Goal: Information Seeking & Learning: Learn about a topic

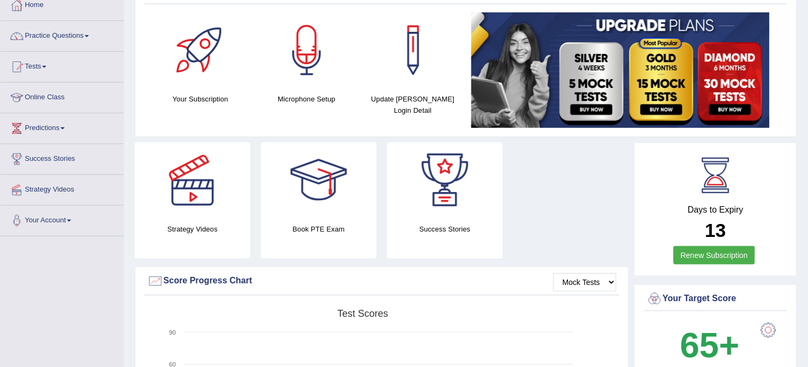
scroll to position [108, 0]
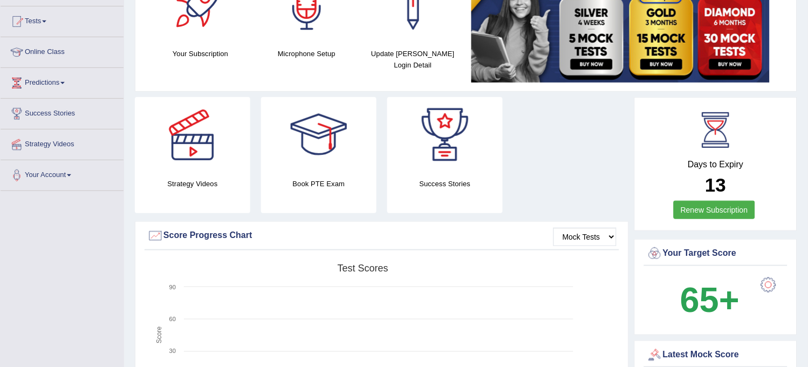
click at [718, 201] on link "Renew Subscription" at bounding box center [714, 210] width 81 height 18
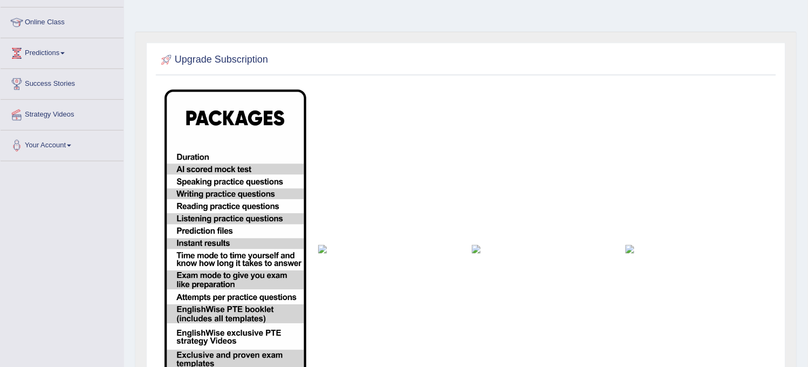
scroll to position [137, 0]
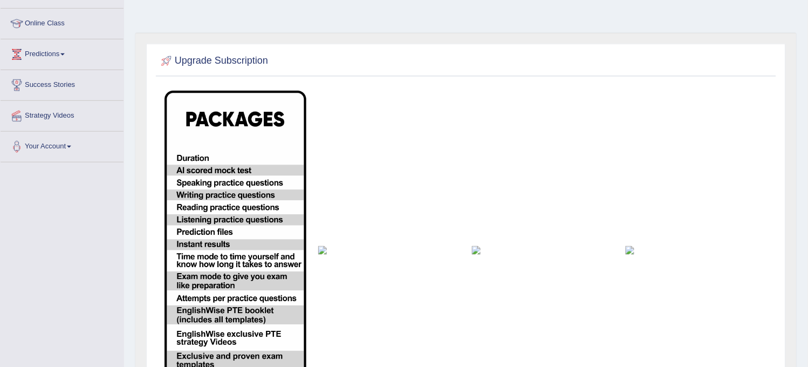
click at [325, 246] on img at bounding box center [389, 250] width 142 height 9
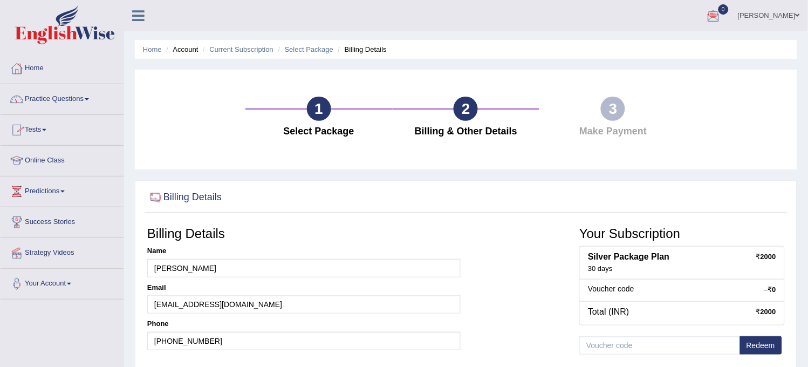
click at [57, 92] on link "Practice Questions" at bounding box center [62, 97] width 123 height 27
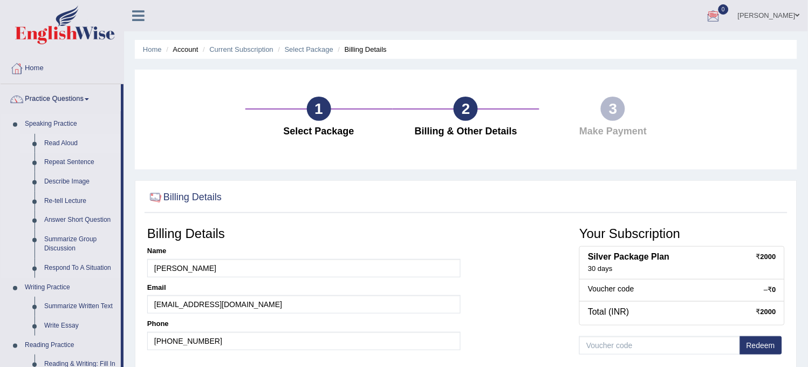
click at [66, 139] on link "Read Aloud" at bounding box center [79, 143] width 81 height 19
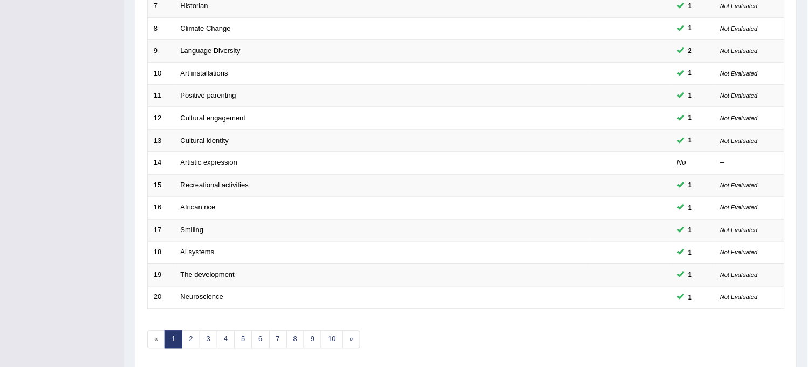
scroll to position [335, 0]
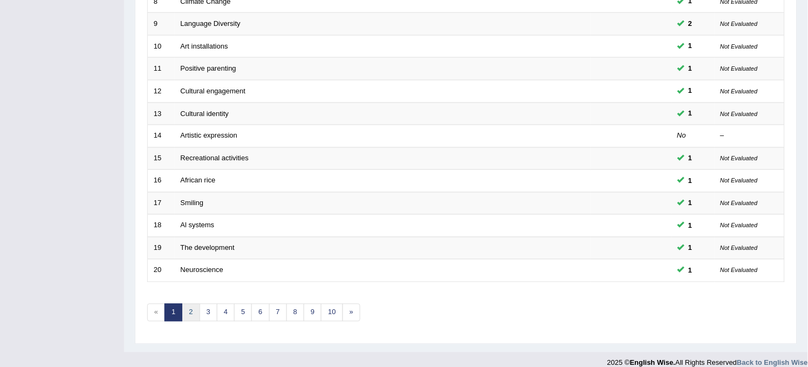
click at [193, 313] on link "2" at bounding box center [191, 313] width 18 height 18
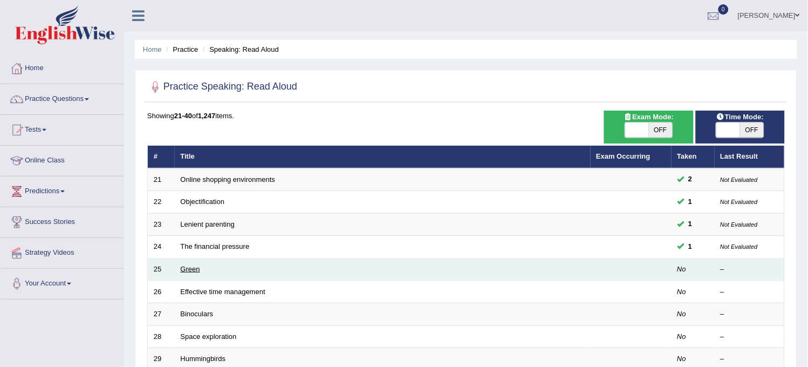
click at [196, 269] on link "Green" at bounding box center [190, 269] width 19 height 8
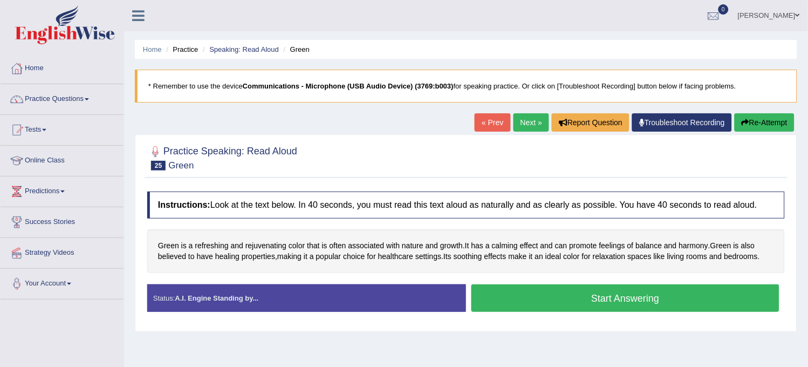
click at [545, 297] on button "Start Answering" at bounding box center [626, 298] width 308 height 28
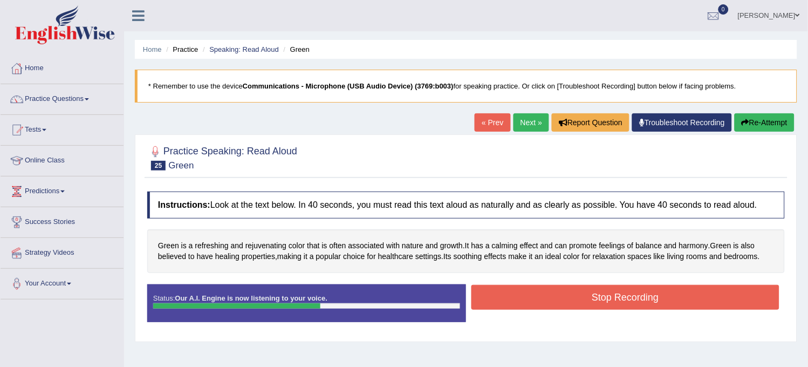
click at [545, 297] on button "Stop Recording" at bounding box center [626, 297] width 308 height 25
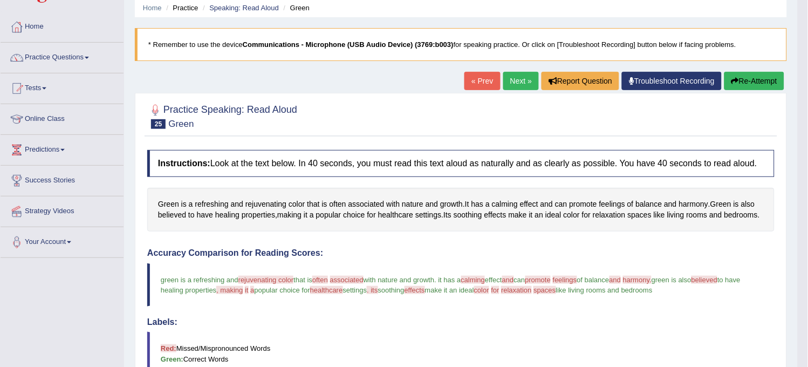
scroll to position [40, 0]
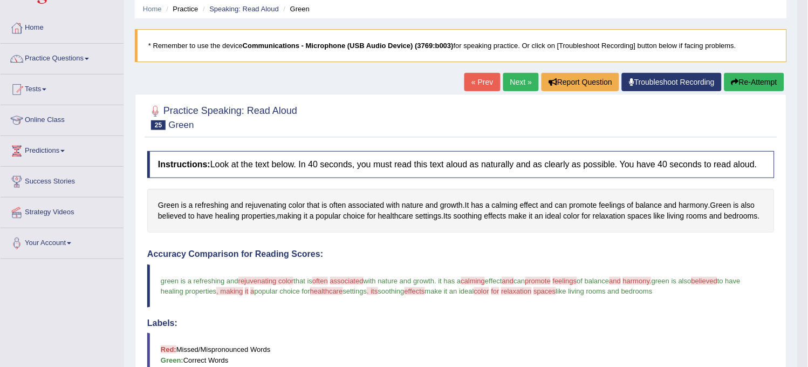
click at [518, 77] on link "Next »" at bounding box center [521, 82] width 36 height 18
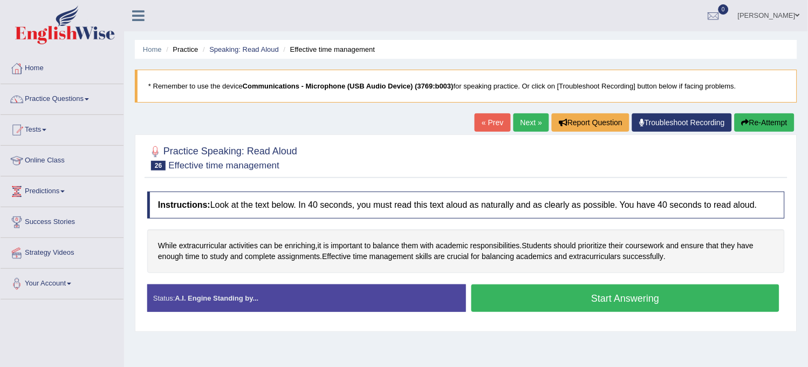
click at [630, 299] on button "Start Answering" at bounding box center [626, 298] width 308 height 28
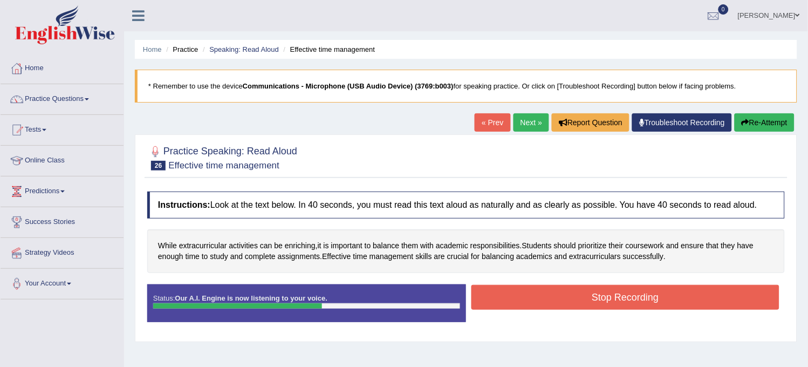
click at [630, 299] on button "Stop Recording" at bounding box center [626, 297] width 308 height 25
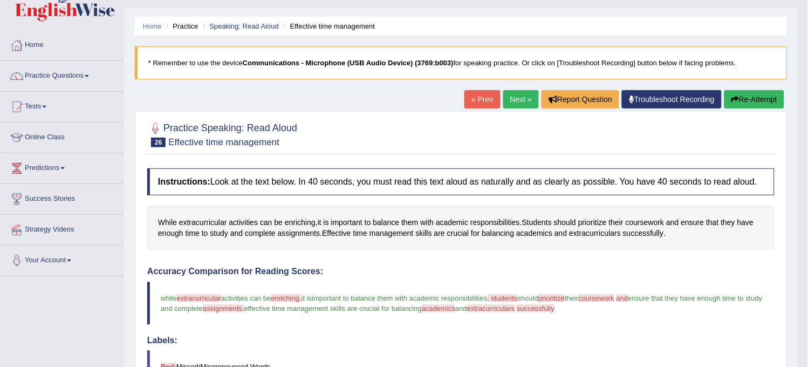
scroll to position [14, 0]
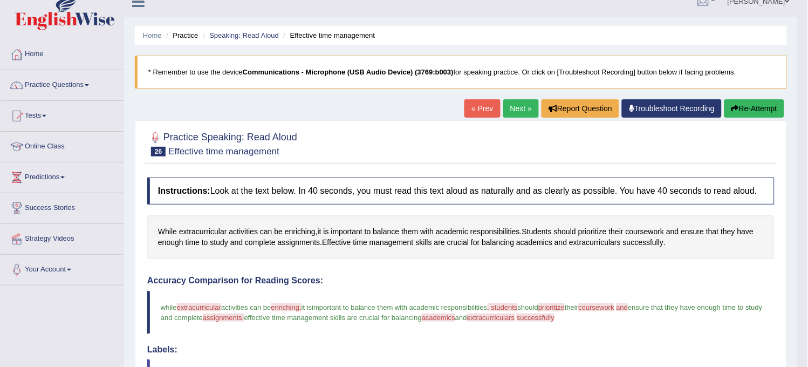
click at [514, 105] on link "Next »" at bounding box center [521, 108] width 36 height 18
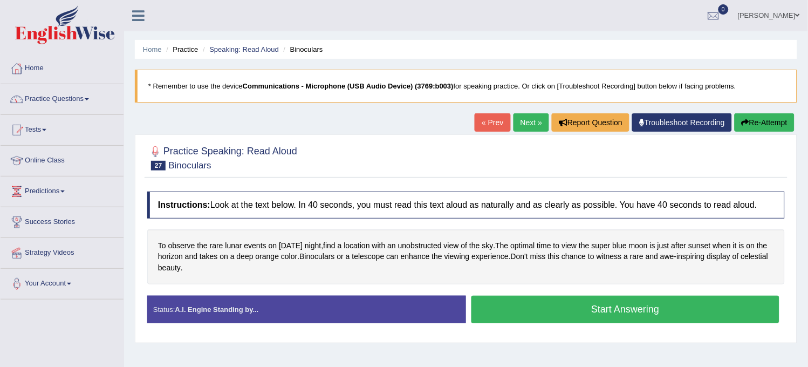
click at [608, 315] on button "Start Answering" at bounding box center [626, 310] width 308 height 28
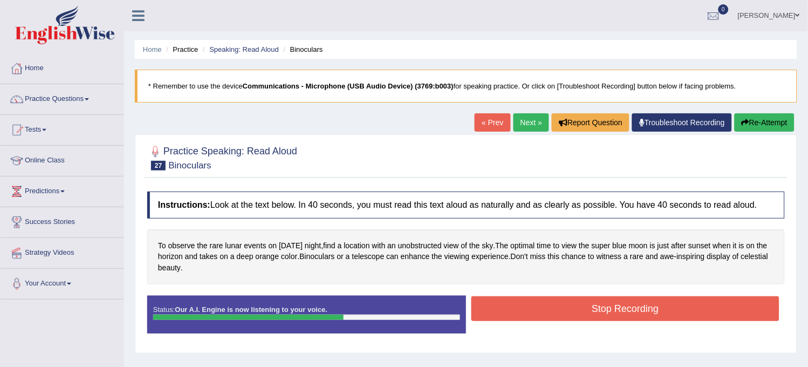
click at [608, 315] on button "Stop Recording" at bounding box center [626, 308] width 308 height 25
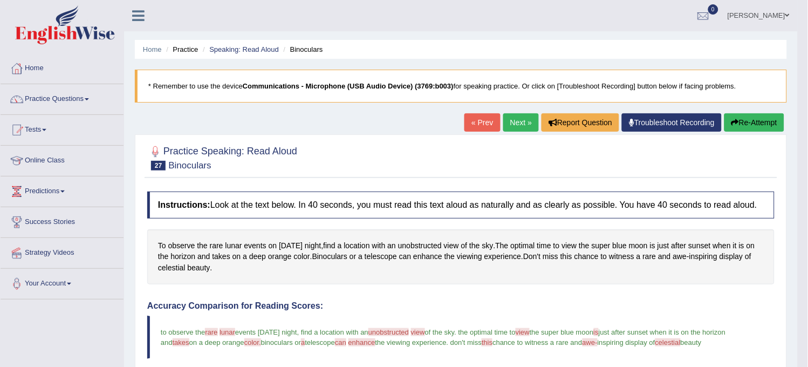
click at [517, 125] on link "Next »" at bounding box center [521, 122] width 36 height 18
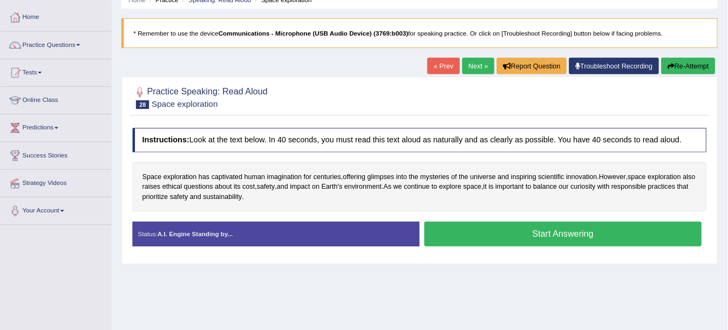
scroll to position [49, 0]
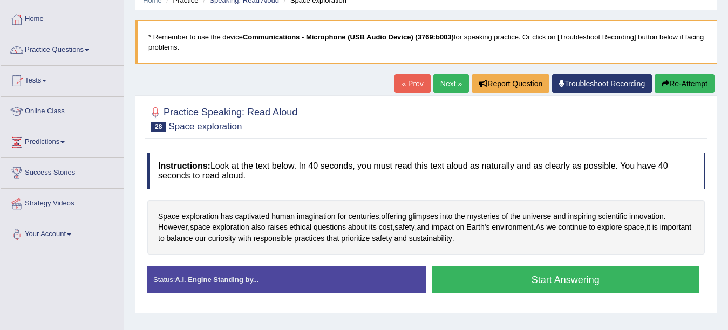
click at [583, 276] on button "Start Answering" at bounding box center [566, 280] width 268 height 28
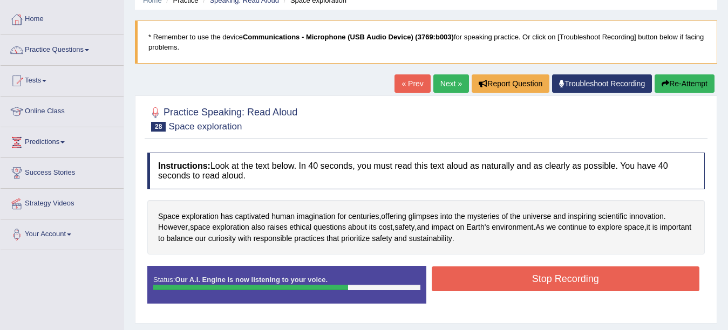
click at [583, 276] on button "Stop Recording" at bounding box center [566, 279] width 268 height 25
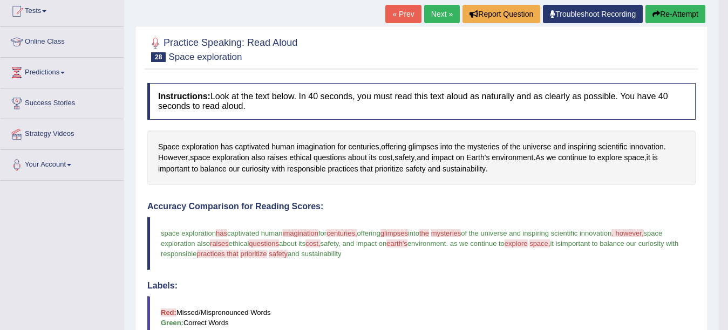
scroll to position [112, 0]
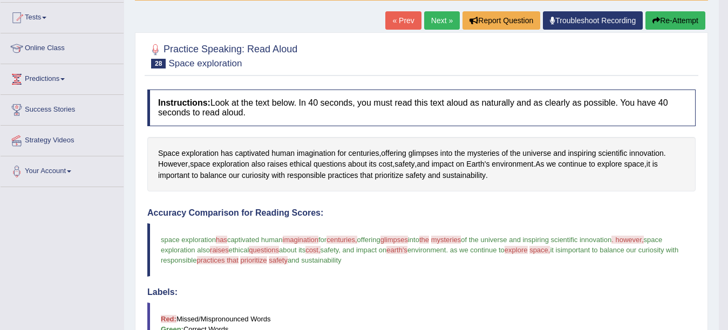
click at [429, 17] on link "Next »" at bounding box center [442, 20] width 36 height 18
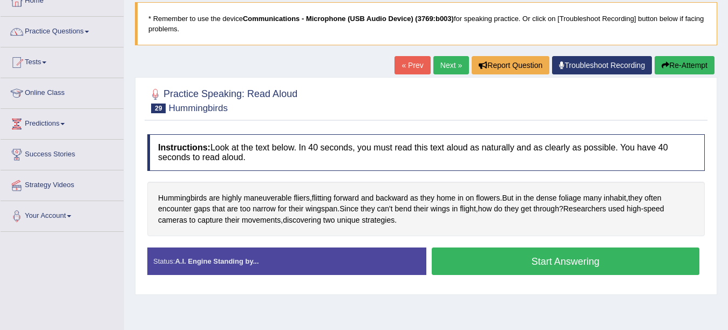
scroll to position [69, 0]
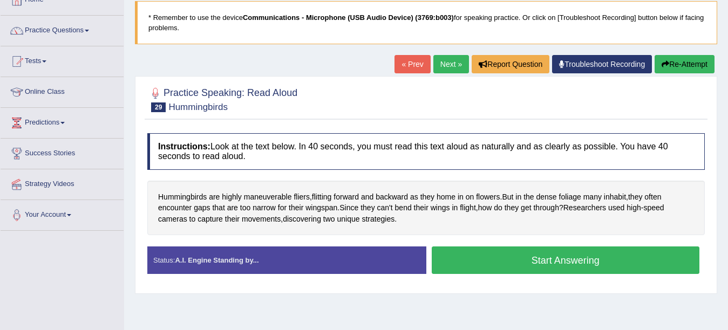
click at [586, 259] on button "Start Answering" at bounding box center [566, 261] width 268 height 28
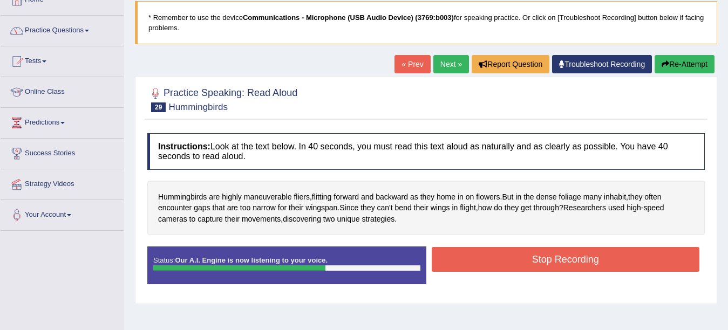
click at [586, 259] on button "Stop Recording" at bounding box center [566, 259] width 268 height 25
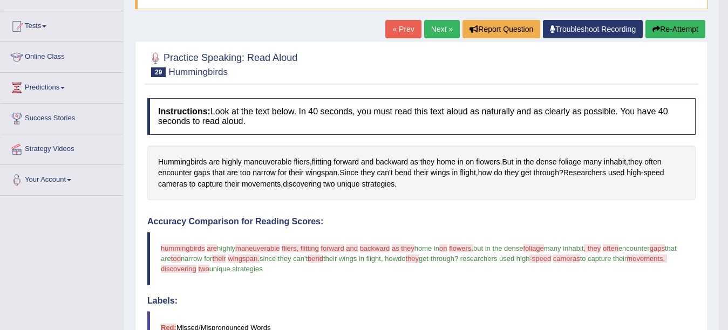
scroll to position [85, 0]
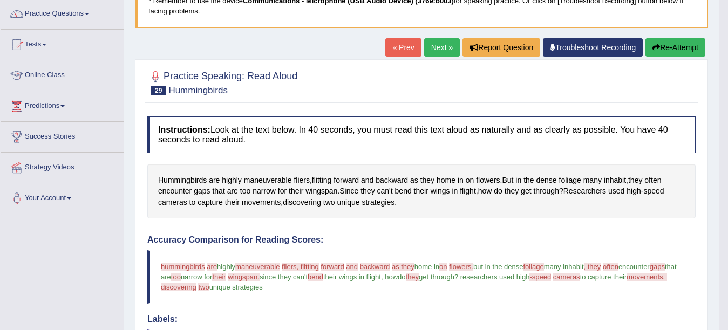
click at [432, 51] on link "Next »" at bounding box center [442, 47] width 36 height 18
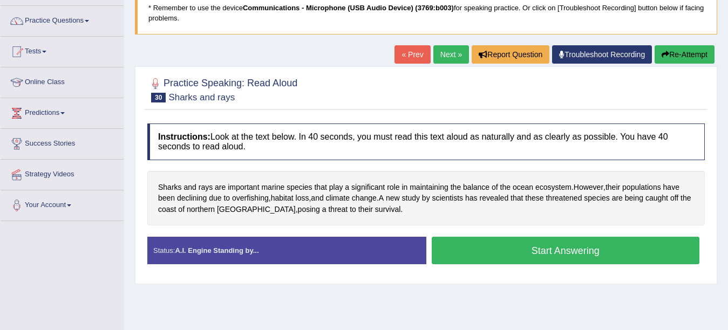
scroll to position [83, 0]
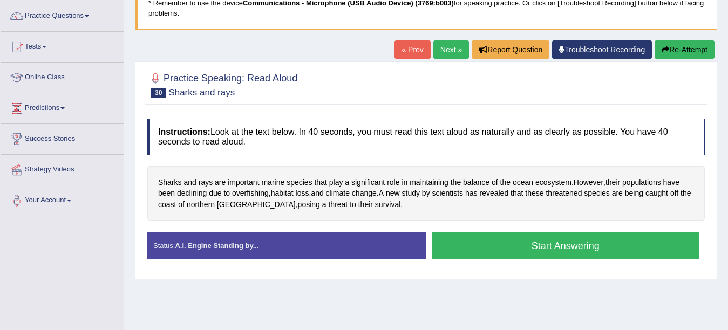
click at [564, 248] on button "Start Answering" at bounding box center [566, 246] width 268 height 28
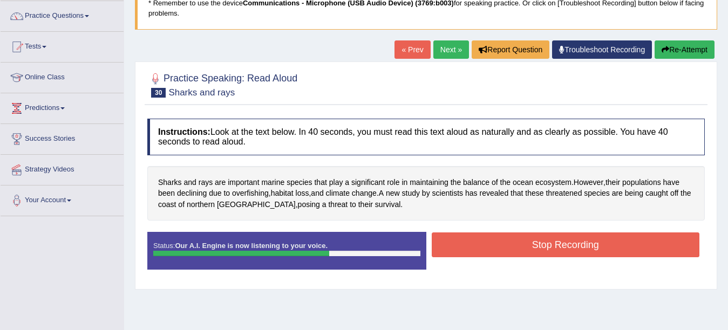
click at [564, 248] on button "Stop Recording" at bounding box center [566, 245] width 268 height 25
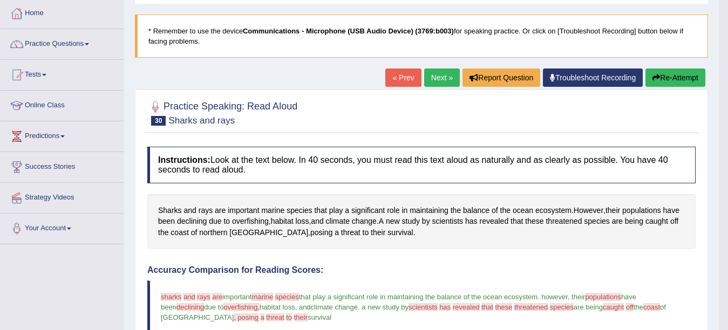
scroll to position [46, 0]
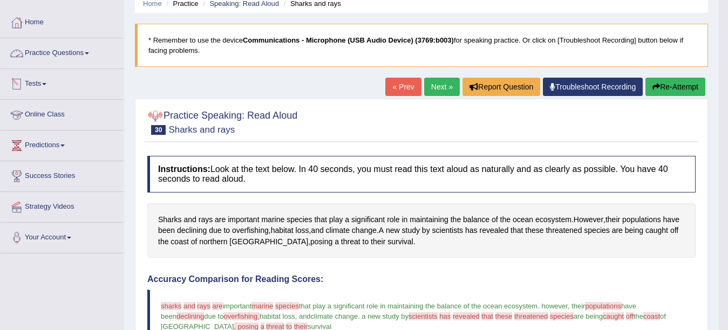
click at [88, 63] on link "Practice Questions" at bounding box center [62, 51] width 123 height 27
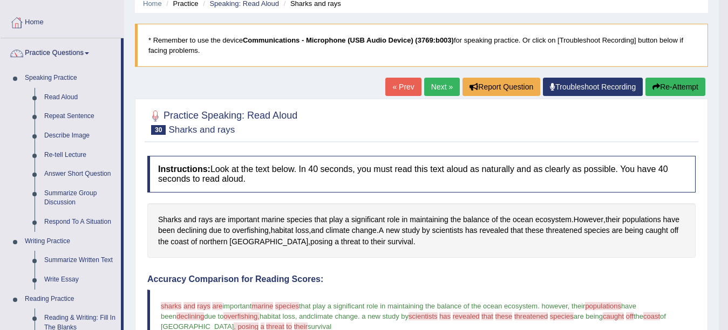
click at [434, 86] on link "Next »" at bounding box center [442, 87] width 36 height 18
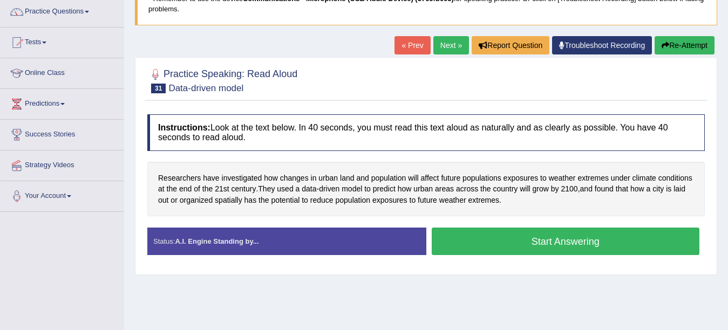
scroll to position [107, 0]
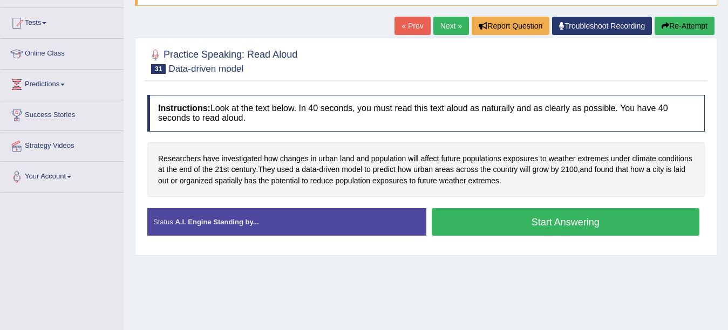
click at [506, 222] on button "Start Answering" at bounding box center [566, 222] width 268 height 28
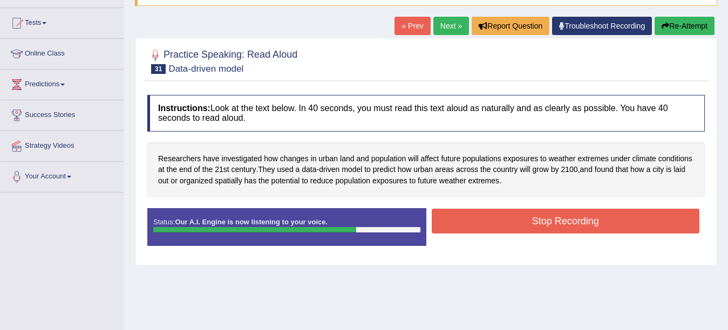
click at [506, 222] on button "Stop Recording" at bounding box center [566, 221] width 268 height 25
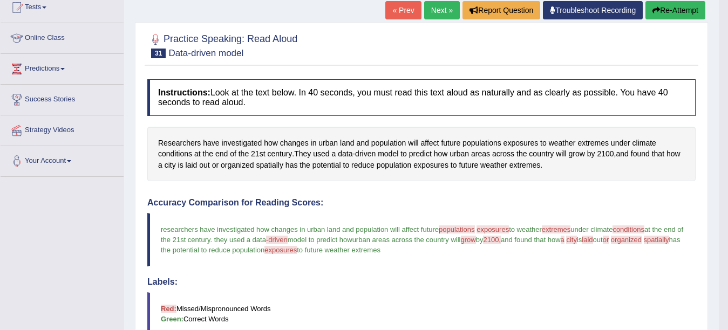
scroll to position [64, 0]
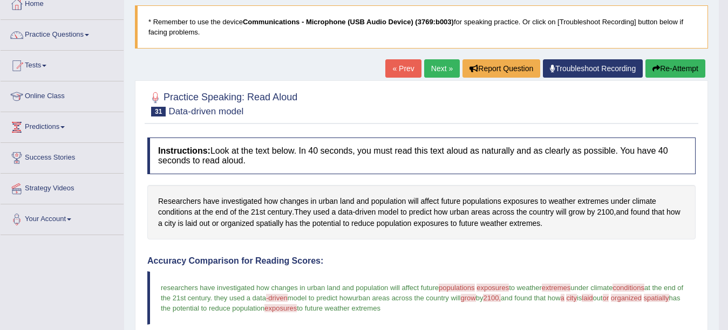
click at [435, 68] on link "Next »" at bounding box center [442, 68] width 36 height 18
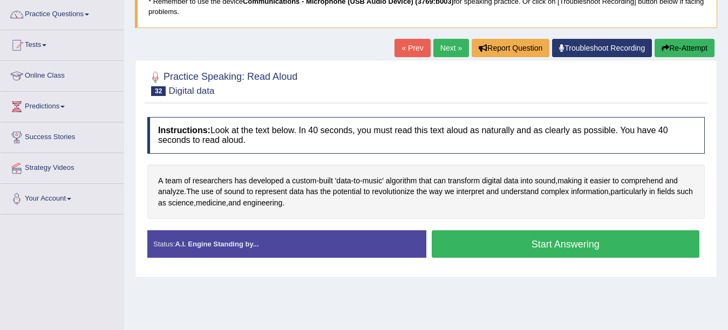
scroll to position [86, 0]
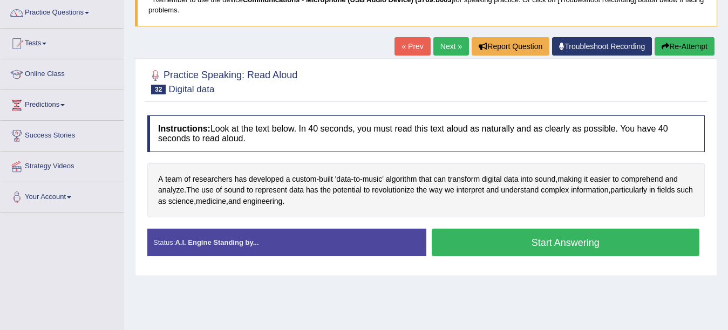
click at [513, 223] on div "Instructions: Look at the text below. In 40 seconds, you must read this text al…" at bounding box center [426, 190] width 563 height 160
click at [515, 237] on button "Start Answering" at bounding box center [566, 243] width 268 height 28
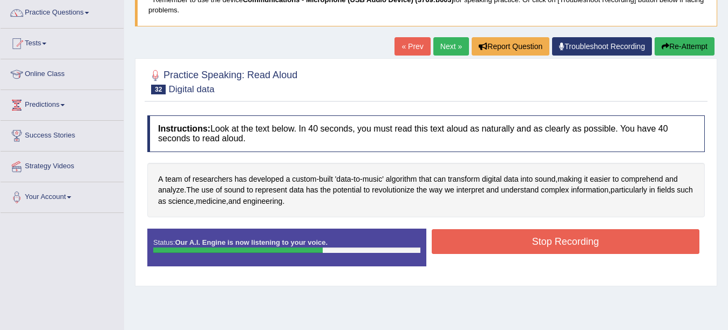
click at [515, 237] on button "Stop Recording" at bounding box center [566, 241] width 268 height 25
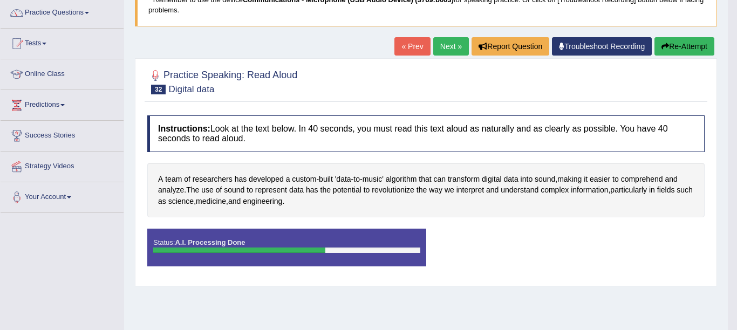
click at [515, 237] on div "Status: A.I. Processing Done Start Answering Stop Recording" at bounding box center [425, 253] width 557 height 49
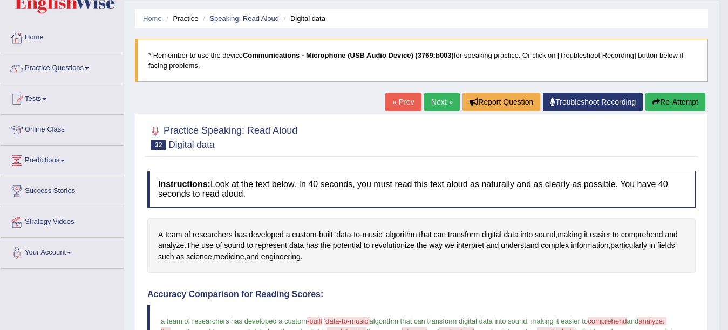
scroll to position [0, 0]
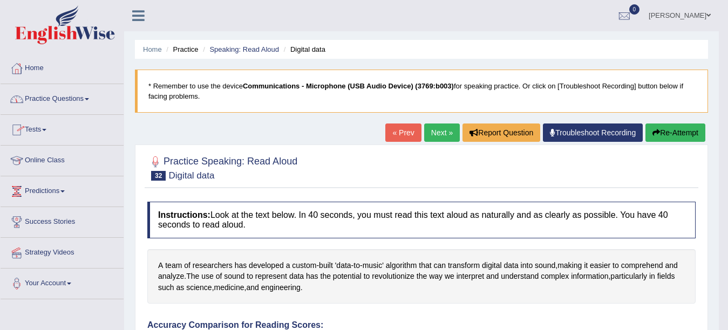
click at [91, 104] on link "Practice Questions" at bounding box center [62, 97] width 123 height 27
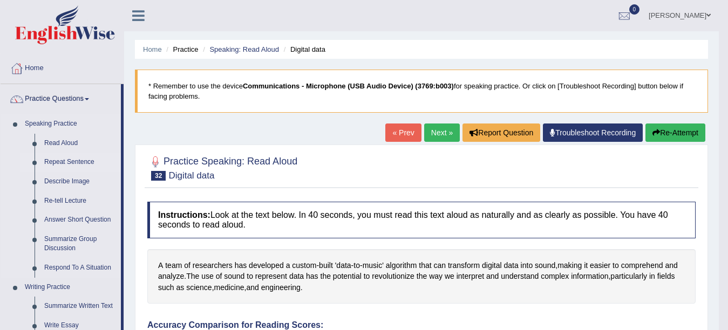
click at [73, 160] on link "Repeat Sentence" at bounding box center [79, 162] width 81 height 19
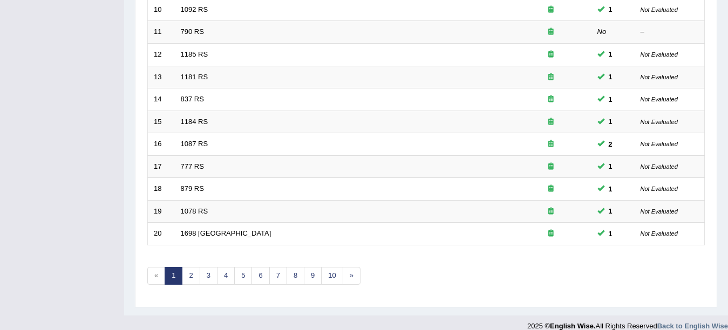
scroll to position [384, 0]
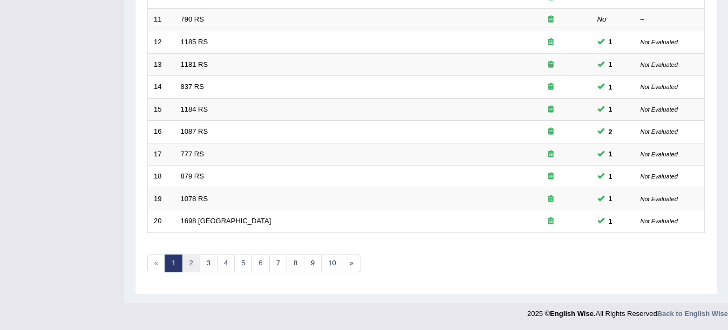
click at [195, 262] on link "2" at bounding box center [191, 264] width 18 height 18
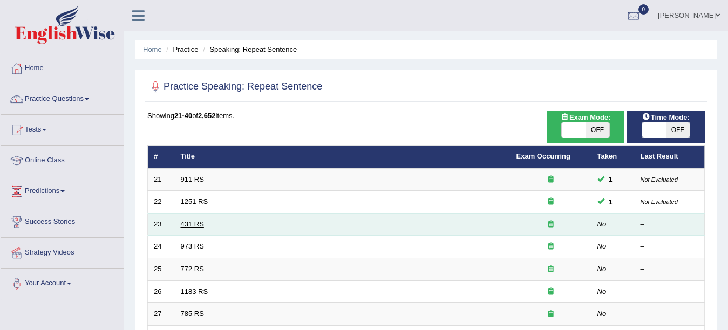
click at [196, 227] on link "431 RS" at bounding box center [192, 224] width 23 height 8
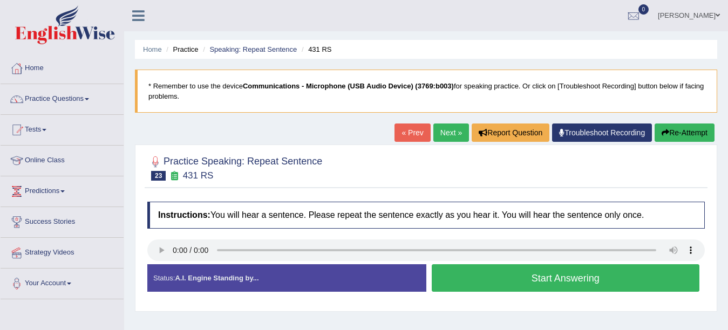
click at [490, 285] on button "Start Answering" at bounding box center [566, 278] width 268 height 28
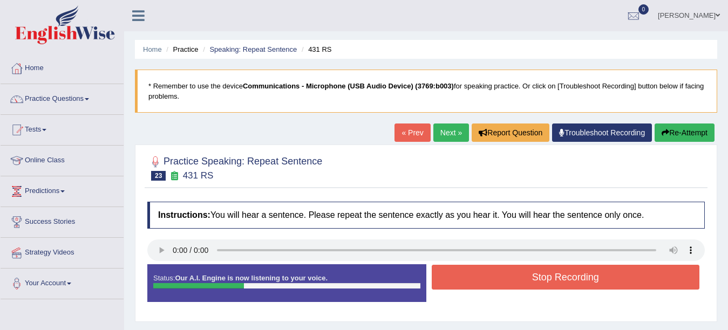
click at [490, 285] on button "Stop Recording" at bounding box center [566, 277] width 268 height 25
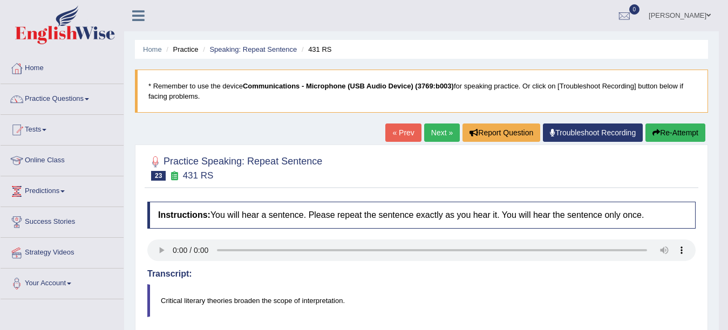
click at [439, 132] on link "Next »" at bounding box center [442, 133] width 36 height 18
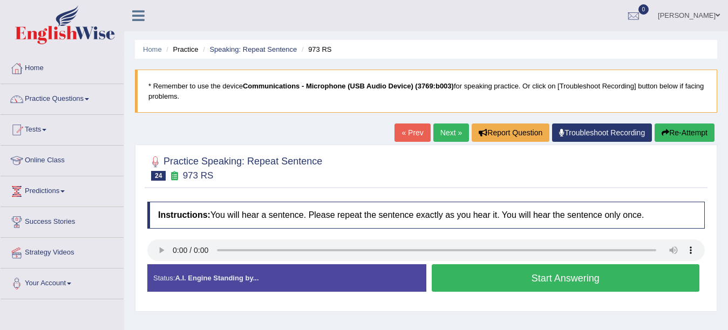
click at [545, 271] on button "Start Answering" at bounding box center [566, 278] width 268 height 28
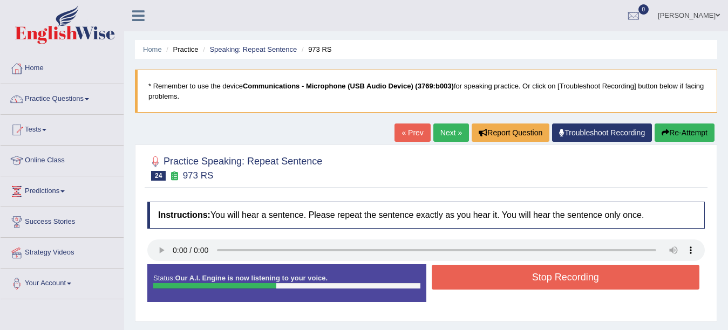
click at [545, 271] on button "Stop Recording" at bounding box center [566, 277] width 268 height 25
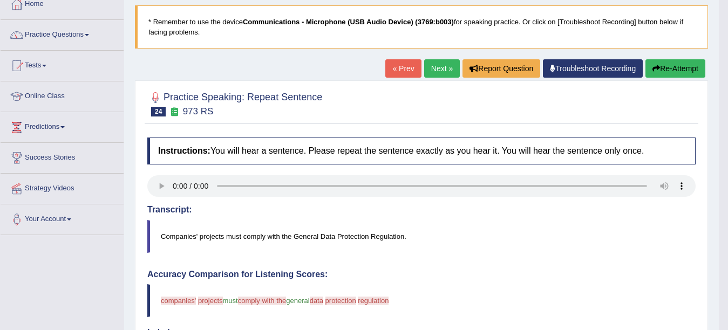
scroll to position [13, 0]
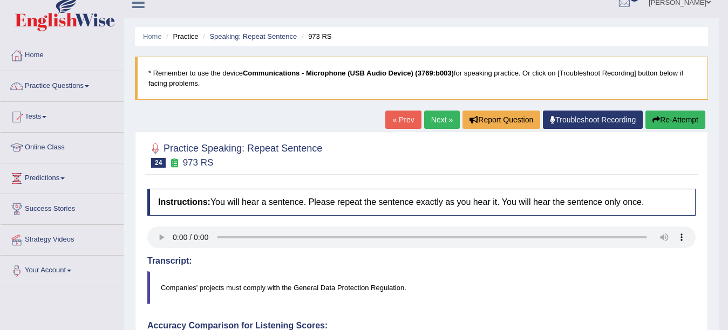
click at [435, 117] on link "Next »" at bounding box center [442, 120] width 36 height 18
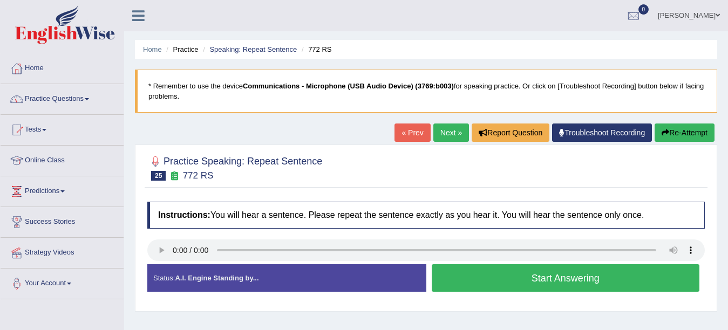
click at [559, 281] on button "Start Answering" at bounding box center [566, 278] width 268 height 28
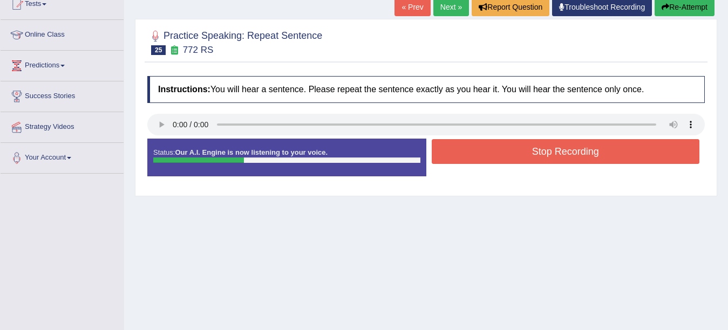
scroll to position [129, 0]
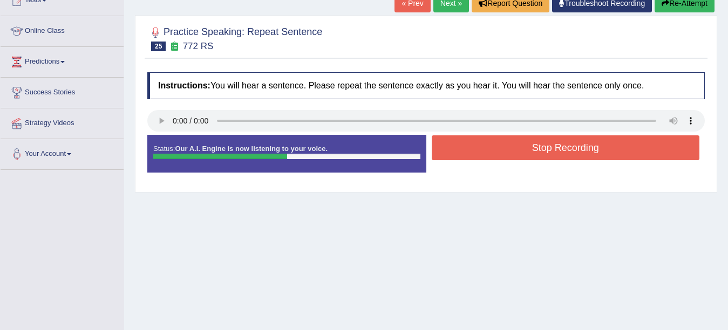
click at [616, 144] on button "Stop Recording" at bounding box center [566, 147] width 268 height 25
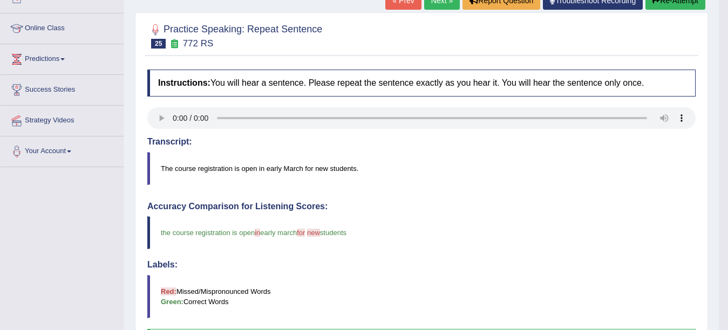
scroll to position [128, 0]
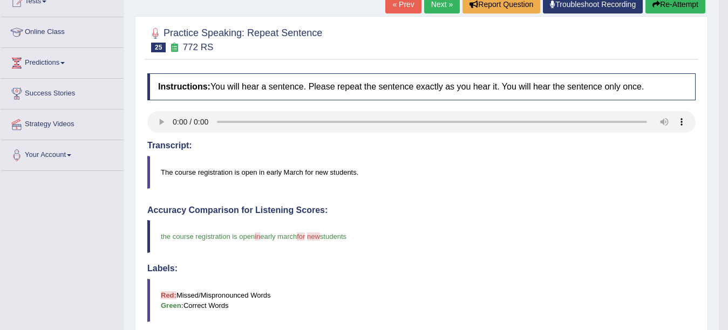
click at [445, 4] on link "Next »" at bounding box center [442, 4] width 36 height 18
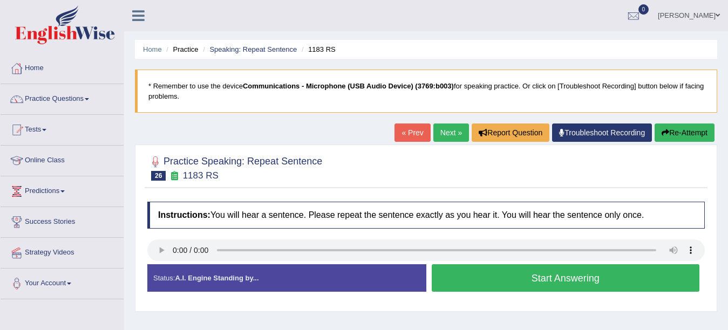
click at [458, 271] on button "Start Answering" at bounding box center [566, 278] width 268 height 28
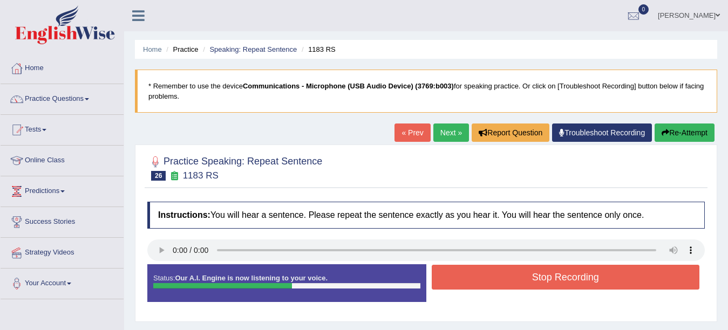
click at [458, 271] on button "Stop Recording" at bounding box center [566, 277] width 268 height 25
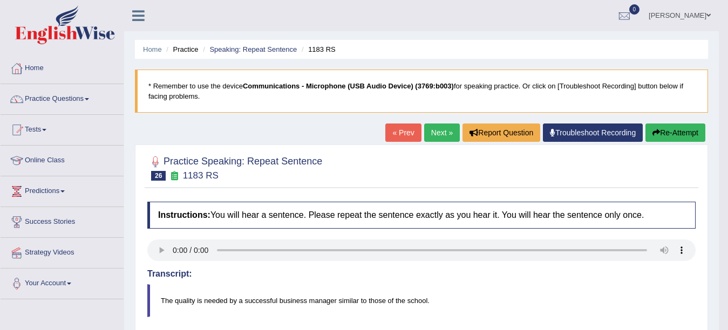
click at [424, 126] on link "Next »" at bounding box center [442, 133] width 36 height 18
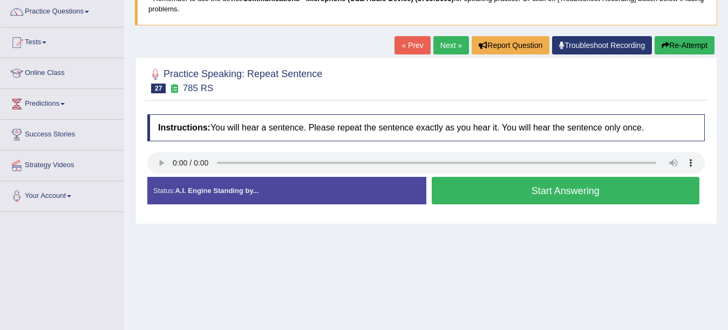
scroll to position [88, 0]
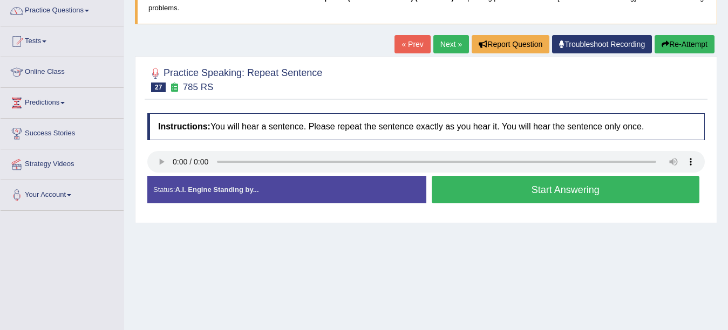
click at [560, 196] on button "Start Answering" at bounding box center [566, 190] width 268 height 28
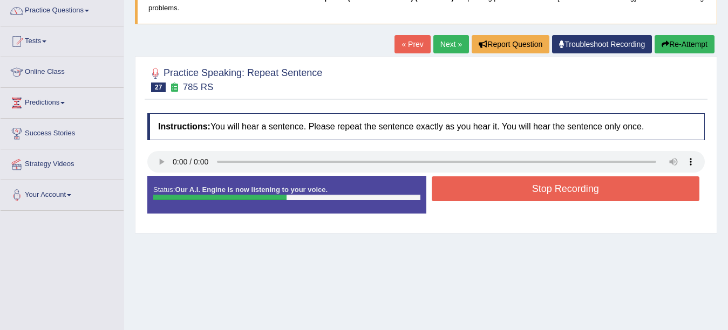
click at [560, 196] on button "Stop Recording" at bounding box center [566, 188] width 268 height 25
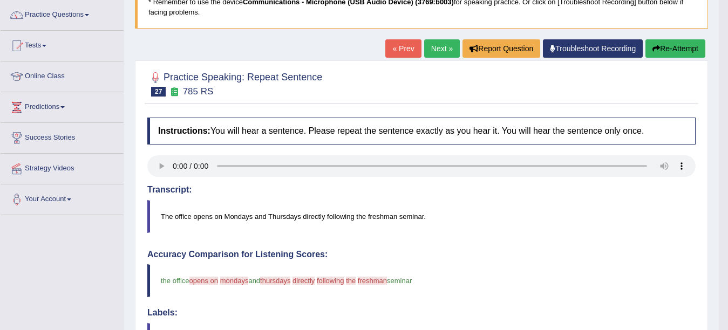
scroll to position [65, 0]
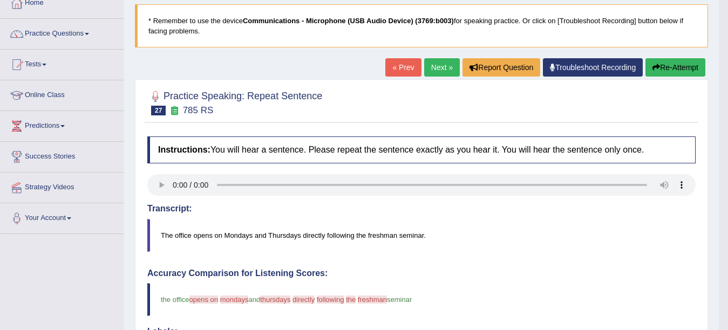
click at [431, 66] on link "Next »" at bounding box center [442, 67] width 36 height 18
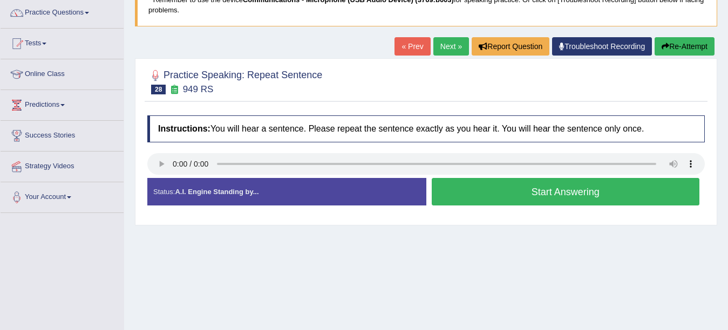
scroll to position [88, 0]
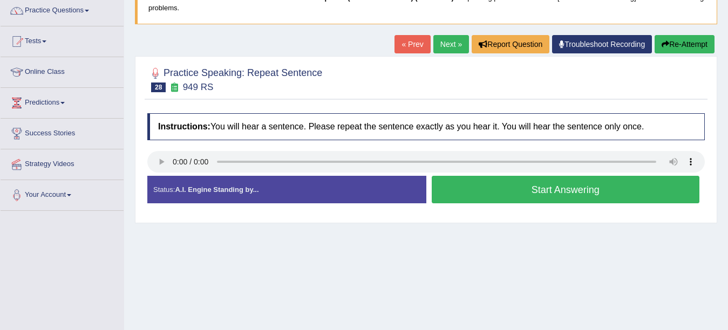
click at [605, 186] on button "Start Answering" at bounding box center [566, 190] width 268 height 28
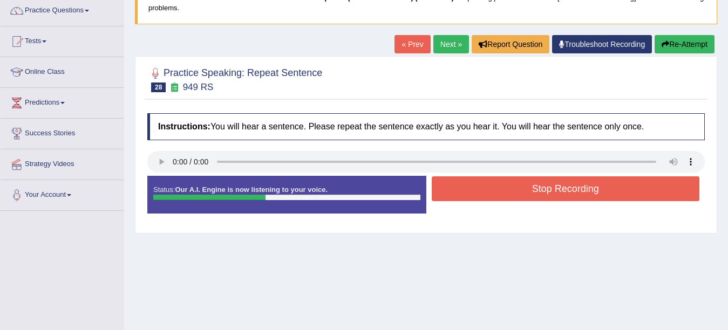
click at [605, 186] on button "Stop Recording" at bounding box center [566, 188] width 268 height 25
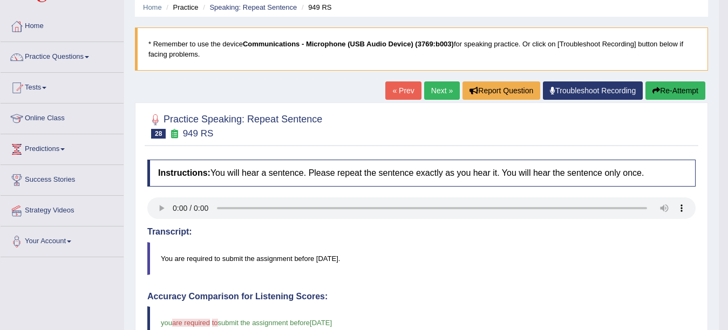
scroll to position [36, 0]
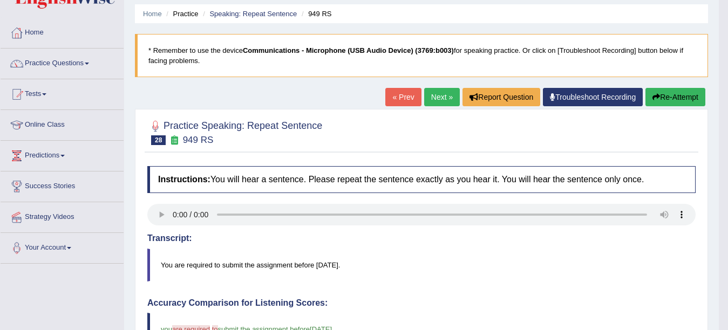
click at [429, 98] on link "Next »" at bounding box center [442, 97] width 36 height 18
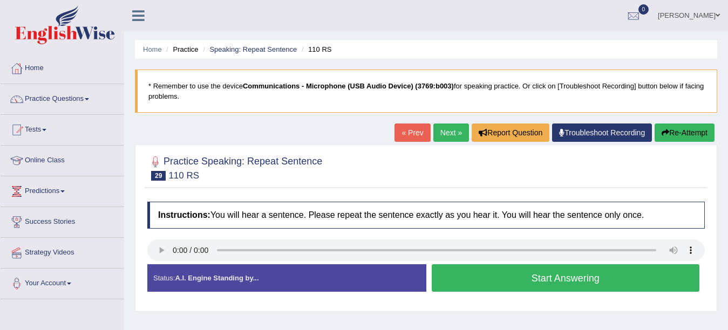
click at [522, 285] on button "Start Answering" at bounding box center [566, 278] width 268 height 28
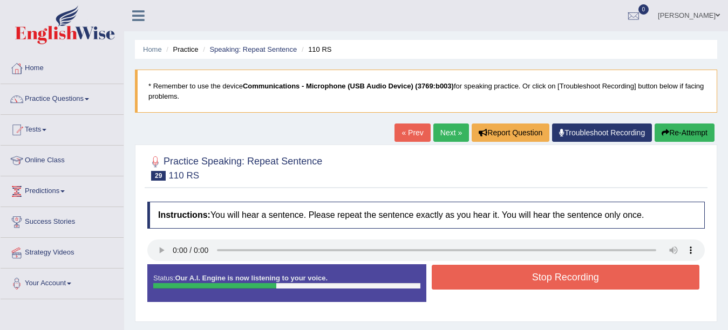
click at [522, 285] on button "Stop Recording" at bounding box center [566, 277] width 268 height 25
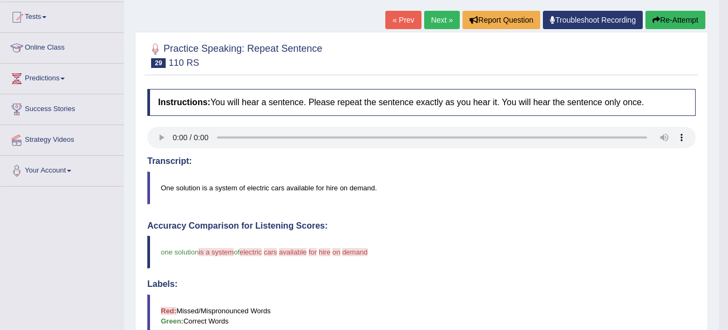
scroll to position [99, 0]
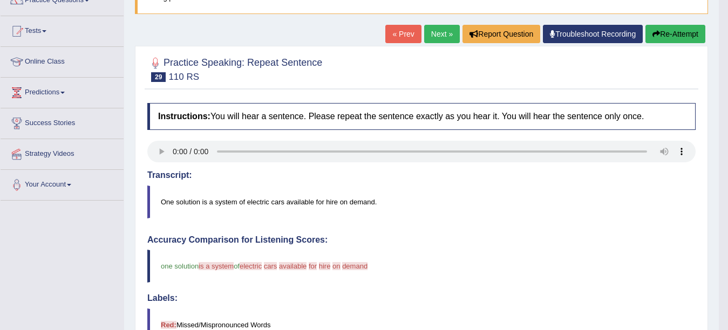
click at [426, 35] on link "Next »" at bounding box center [442, 34] width 36 height 18
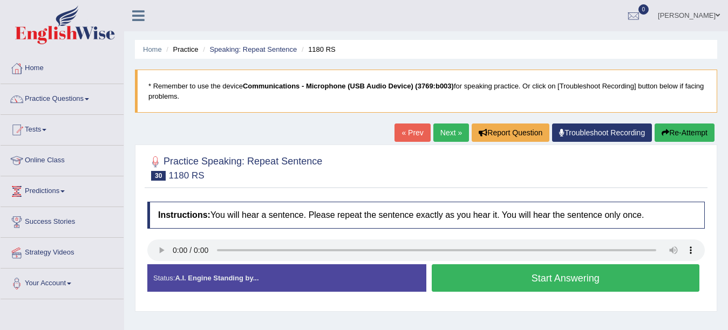
click at [516, 267] on button "Start Answering" at bounding box center [566, 278] width 268 height 28
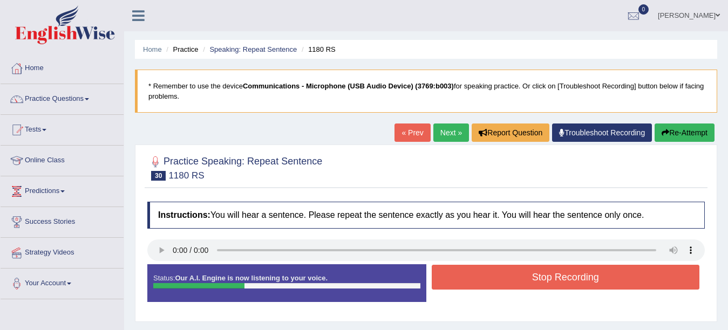
click at [516, 267] on button "Stop Recording" at bounding box center [566, 277] width 268 height 25
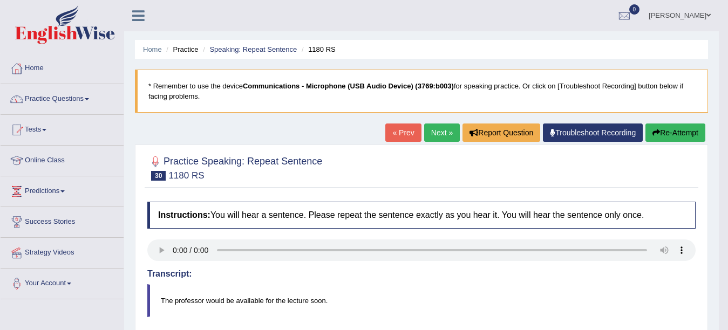
click at [431, 130] on link "Next »" at bounding box center [442, 133] width 36 height 18
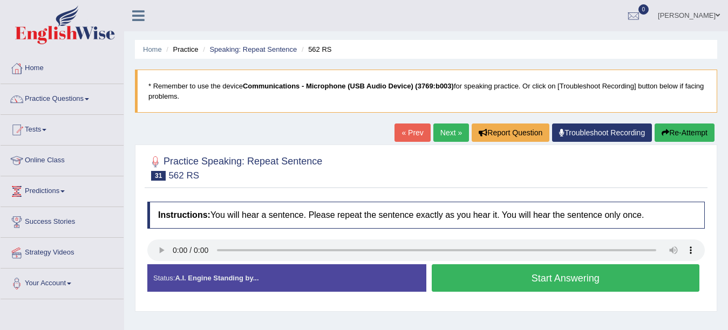
click at [529, 279] on button "Start Answering" at bounding box center [566, 278] width 268 height 28
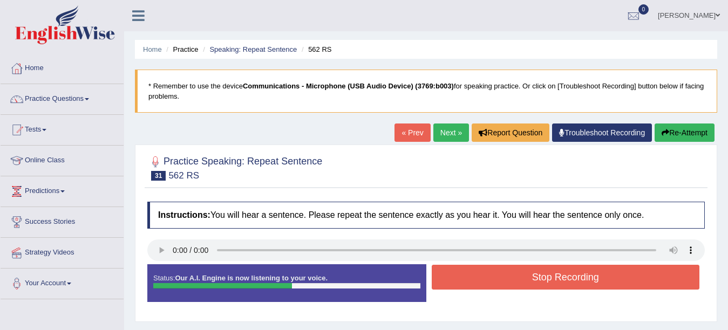
click at [529, 279] on button "Stop Recording" at bounding box center [566, 277] width 268 height 25
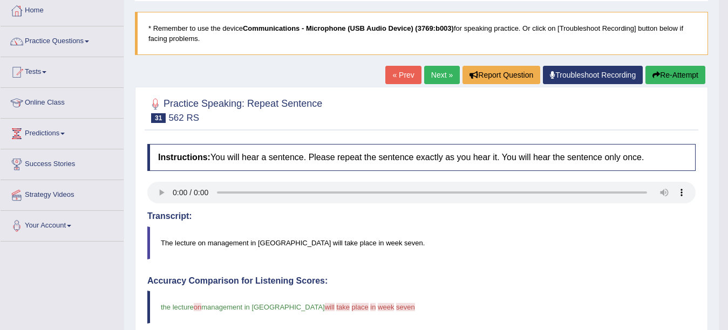
scroll to position [52, 0]
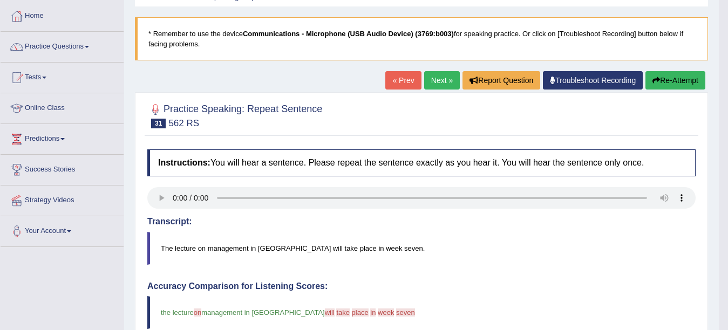
click at [438, 80] on link "Next »" at bounding box center [442, 80] width 36 height 18
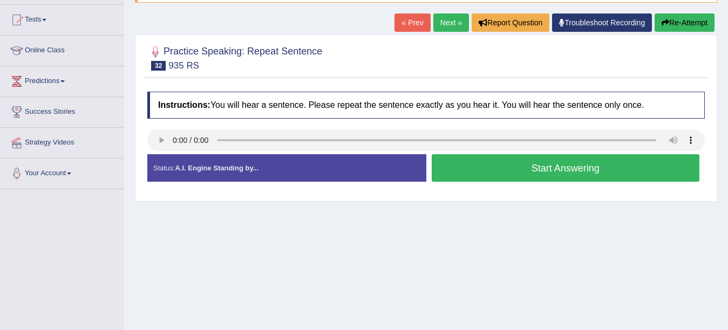
scroll to position [133, 0]
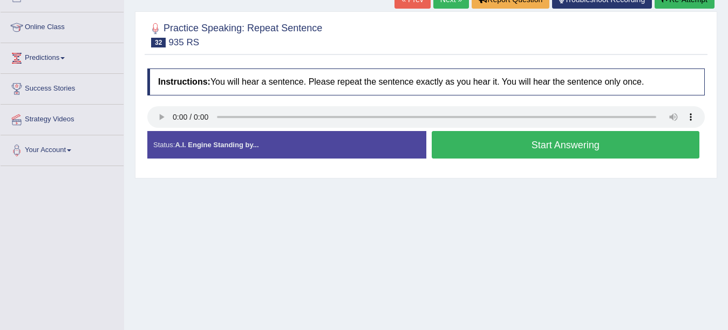
click at [497, 143] on button "Start Answering" at bounding box center [566, 145] width 268 height 28
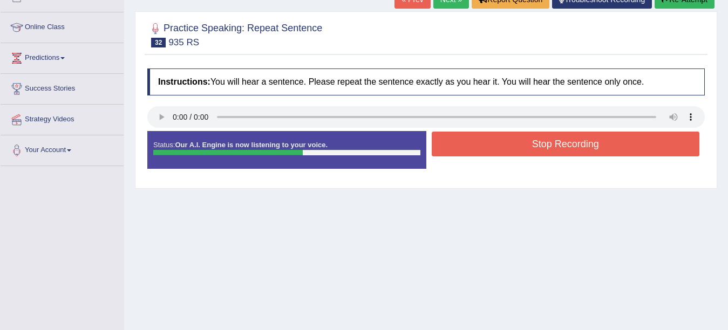
click at [497, 143] on button "Stop Recording" at bounding box center [566, 144] width 268 height 25
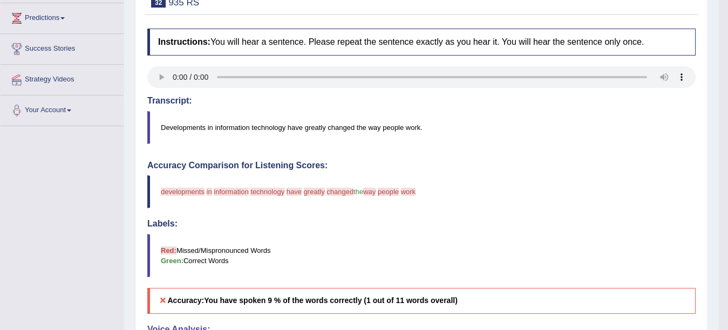
scroll to position [82, 0]
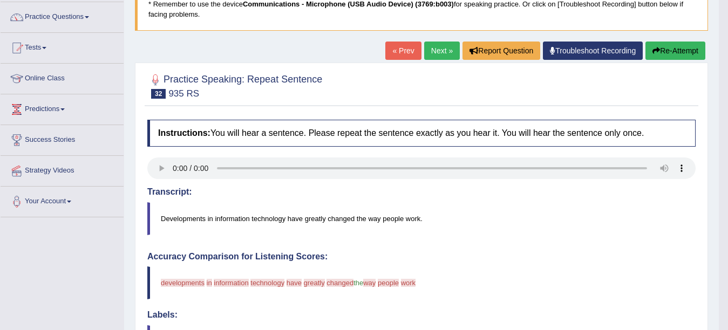
click at [424, 51] on link "Next »" at bounding box center [442, 51] width 36 height 18
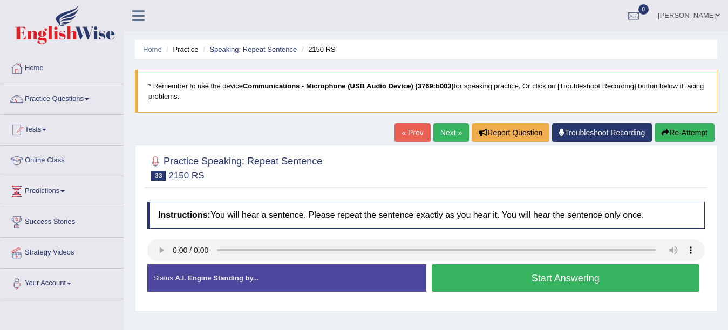
click at [488, 274] on button "Start Answering" at bounding box center [566, 278] width 268 height 28
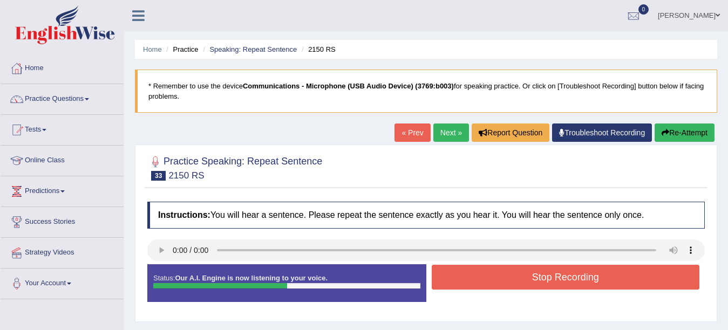
click at [488, 274] on button "Stop Recording" at bounding box center [566, 277] width 268 height 25
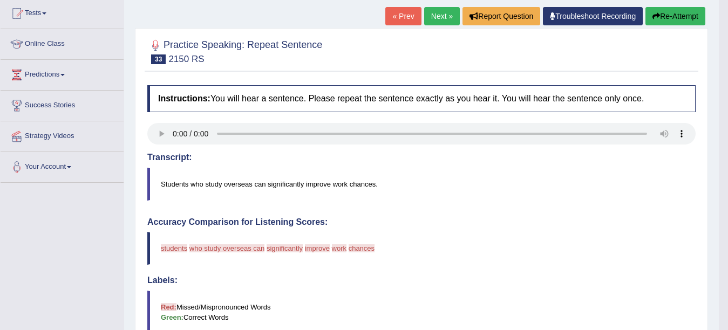
scroll to position [114, 0]
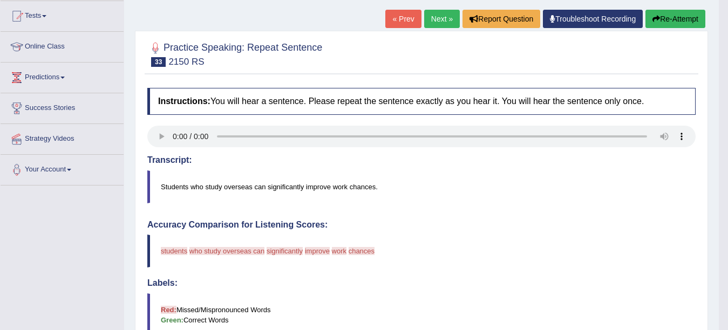
click at [439, 22] on link "Next »" at bounding box center [442, 19] width 36 height 18
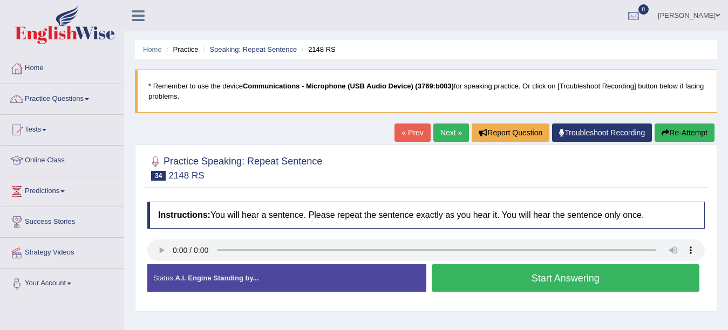
click at [465, 269] on button "Start Answering" at bounding box center [566, 278] width 268 height 28
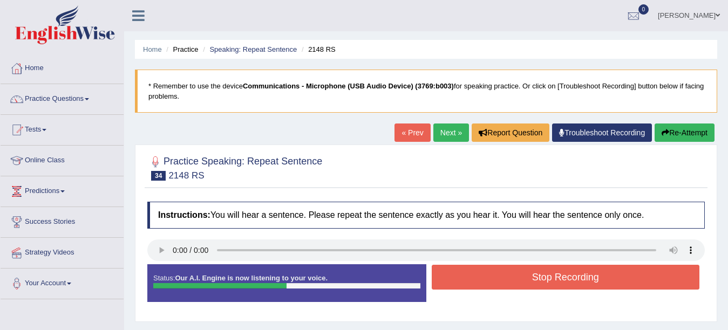
click at [594, 287] on button "Stop Recording" at bounding box center [566, 277] width 268 height 25
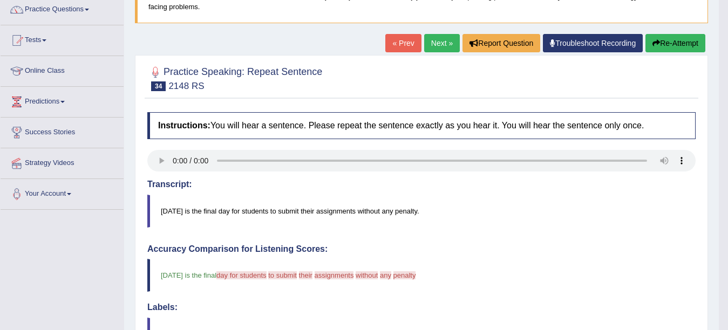
scroll to position [74, 0]
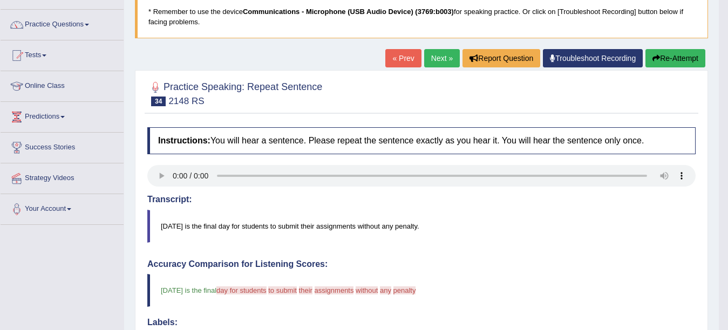
click at [442, 62] on link "Next »" at bounding box center [442, 58] width 36 height 18
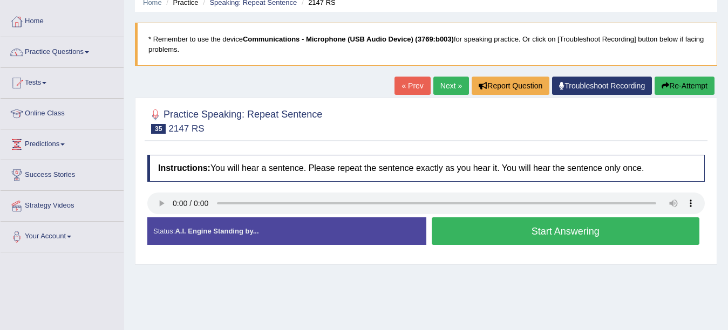
scroll to position [53, 0]
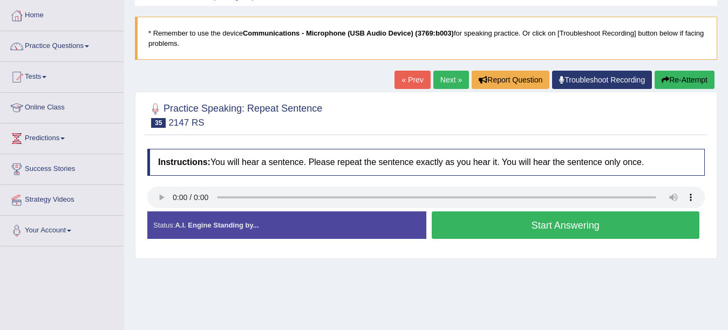
click at [439, 74] on link "Next »" at bounding box center [451, 80] width 36 height 18
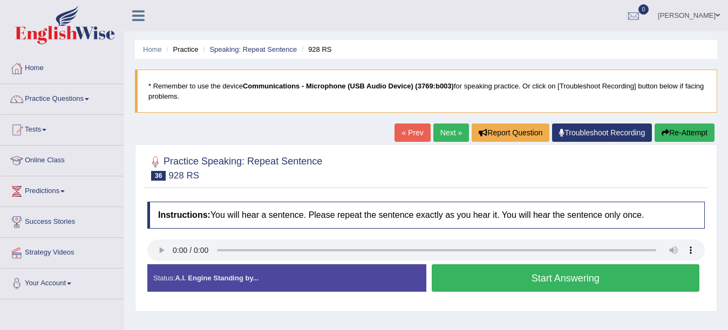
click at [414, 140] on link "« Prev" at bounding box center [412, 133] width 36 height 18
click at [483, 276] on button "Start Answering" at bounding box center [566, 278] width 268 height 28
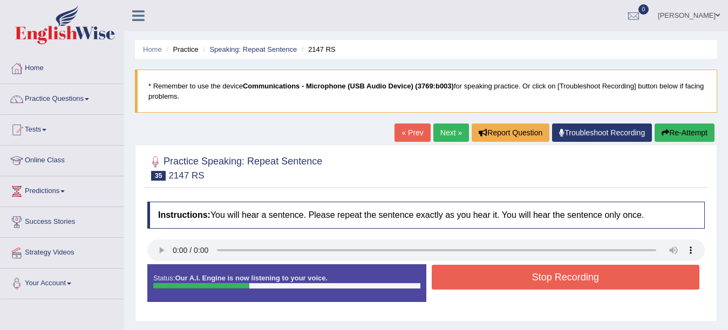
click at [483, 276] on button "Stop Recording" at bounding box center [566, 277] width 268 height 25
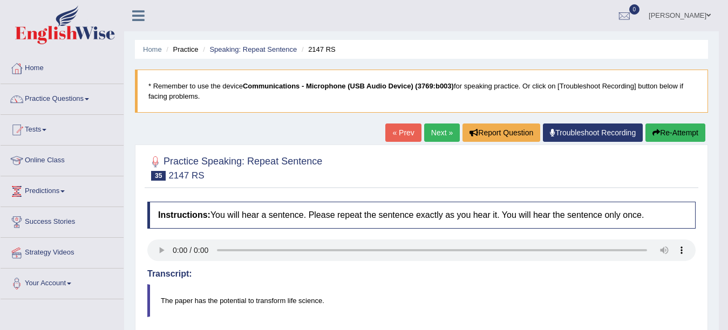
drag, startPoint x: 731, startPoint y: 161, endPoint x: 731, endPoint y: 168, distance: 7.0
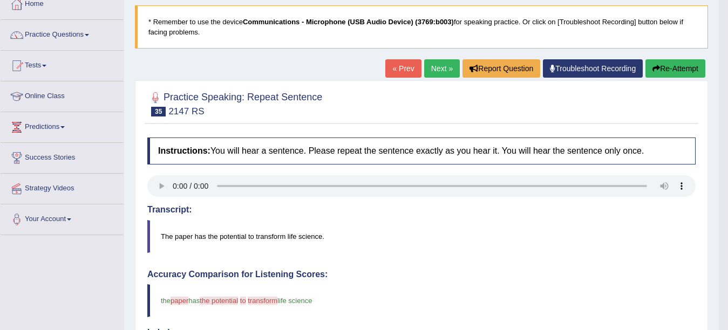
scroll to position [1, 0]
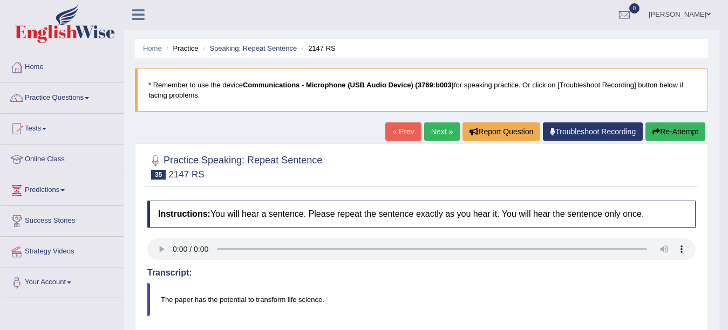
click at [435, 129] on link "Next »" at bounding box center [442, 131] width 36 height 18
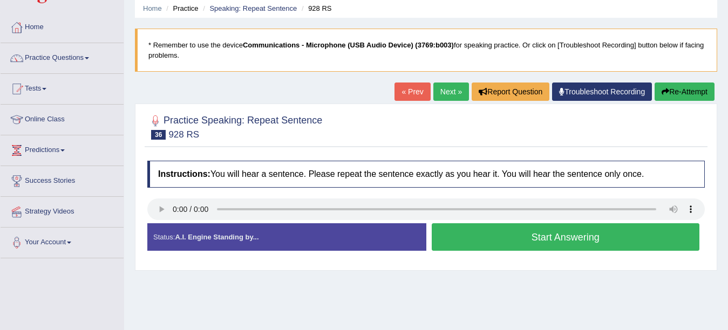
scroll to position [56, 0]
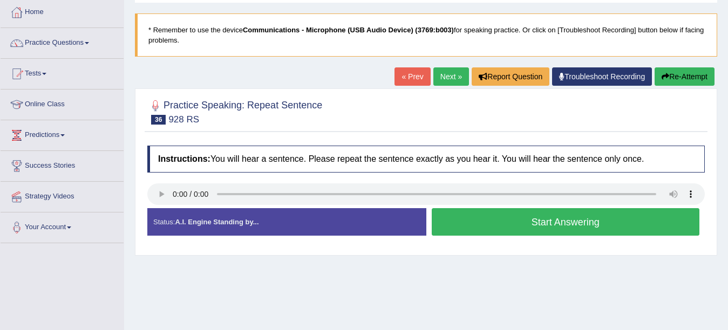
click at [506, 226] on button "Start Answering" at bounding box center [566, 222] width 268 height 28
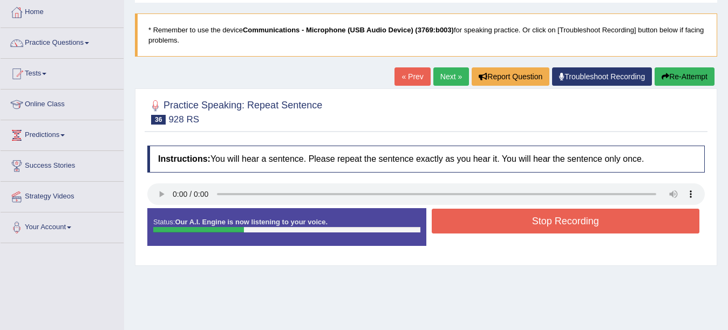
click at [506, 226] on button "Stop Recording" at bounding box center [566, 221] width 268 height 25
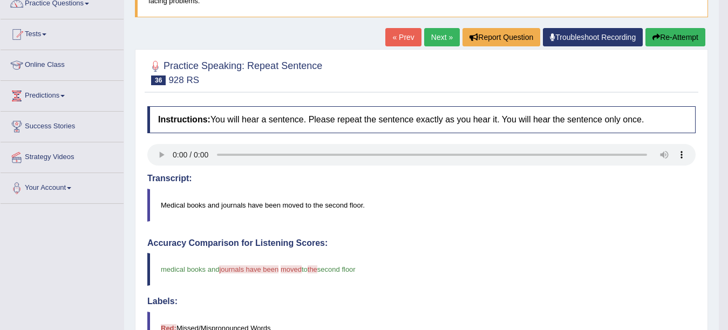
scroll to position [93, 0]
